Goal: Task Accomplishment & Management: Manage account settings

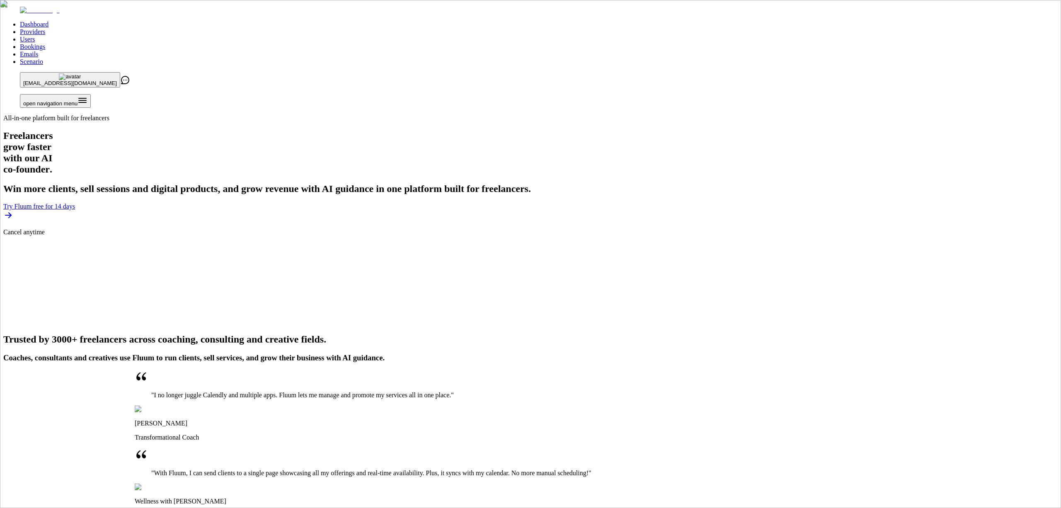
click at [45, 28] on link "Providers" at bounding box center [32, 31] width 25 height 7
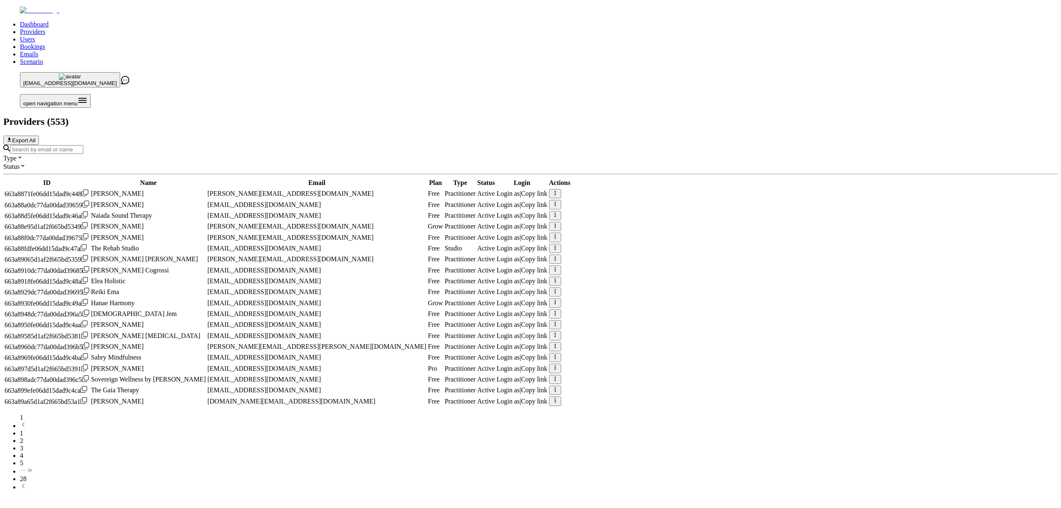
click at [83, 145] on input "Search by email or name" at bounding box center [46, 149] width 73 height 9
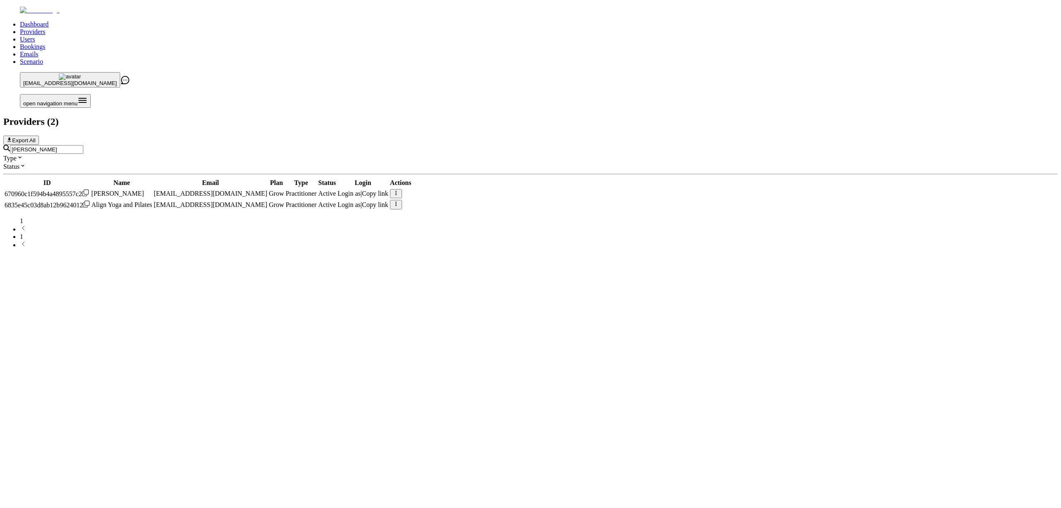
type input "[PERSON_NAME]"
click at [361, 201] on span "Login as" at bounding box center [349, 204] width 23 height 7
